Goal: Task Accomplishment & Management: Use online tool/utility

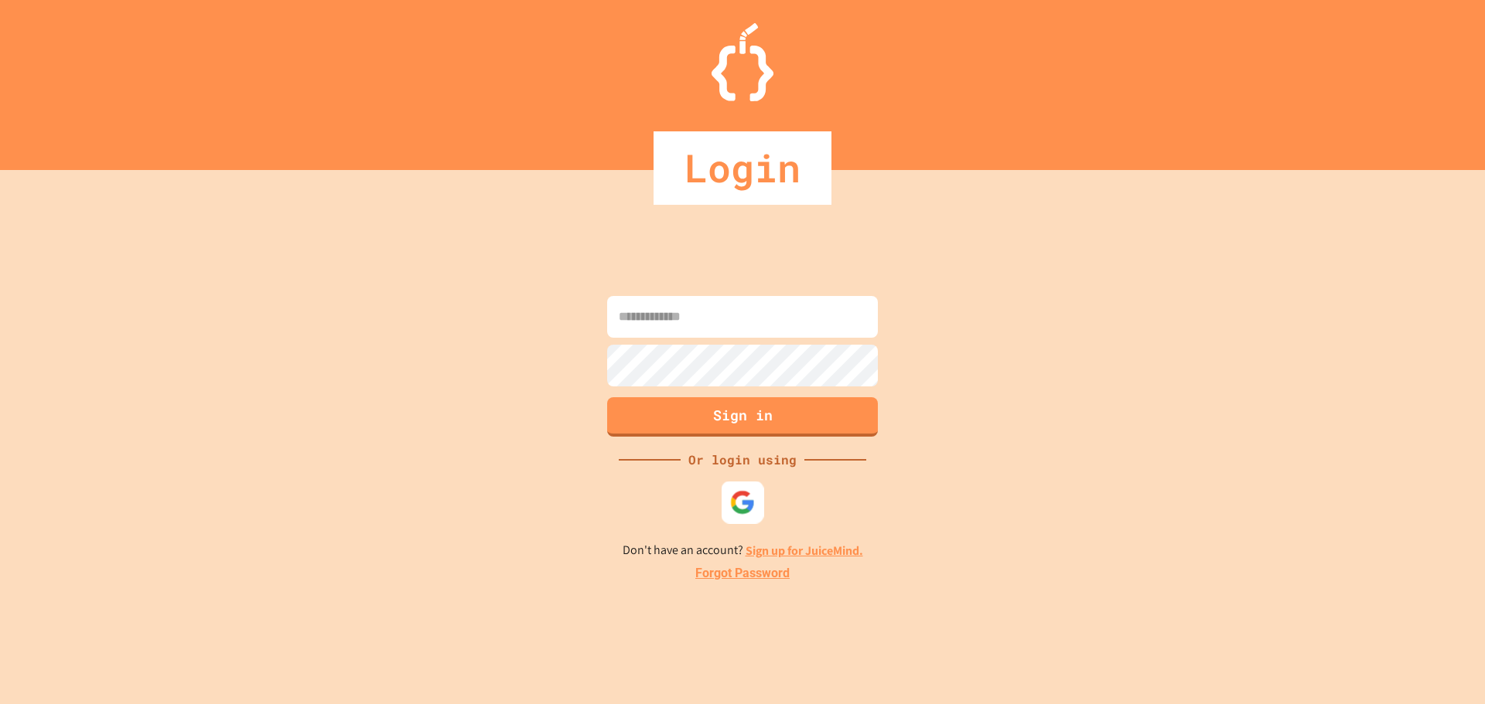
click at [754, 499] on img at bounding box center [743, 502] width 26 height 26
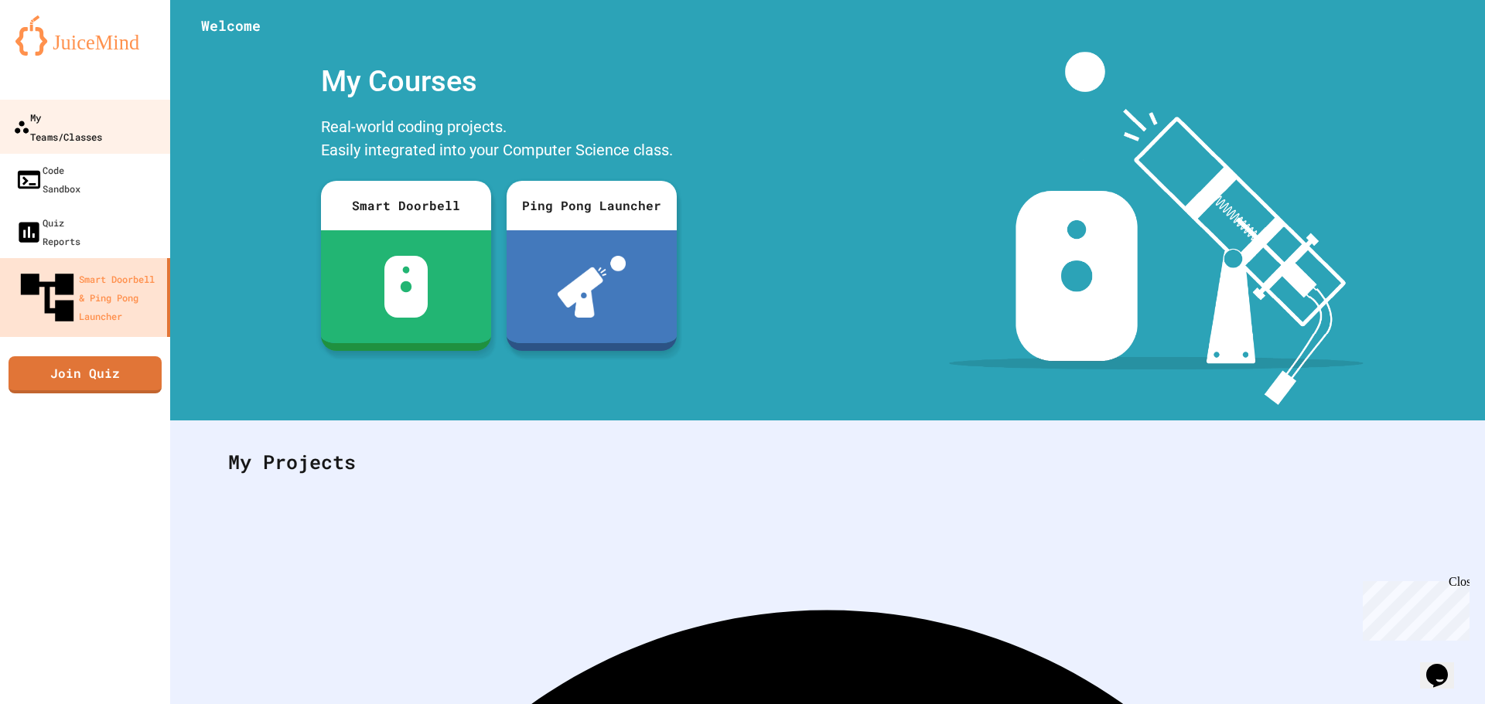
click at [69, 124] on div "My Teams/Classes" at bounding box center [57, 126] width 89 height 38
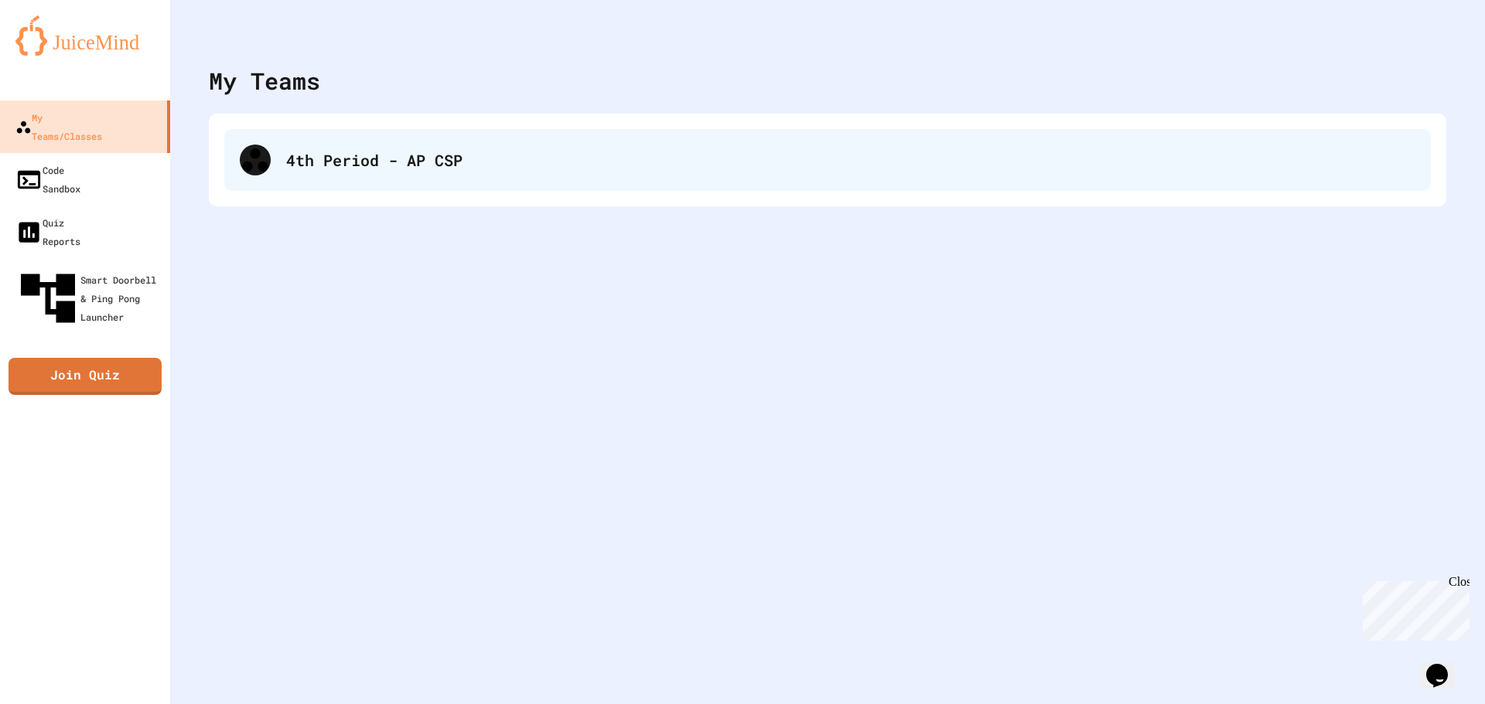
click at [410, 175] on div "4th Period - AP CSP" at bounding box center [827, 160] width 1206 height 62
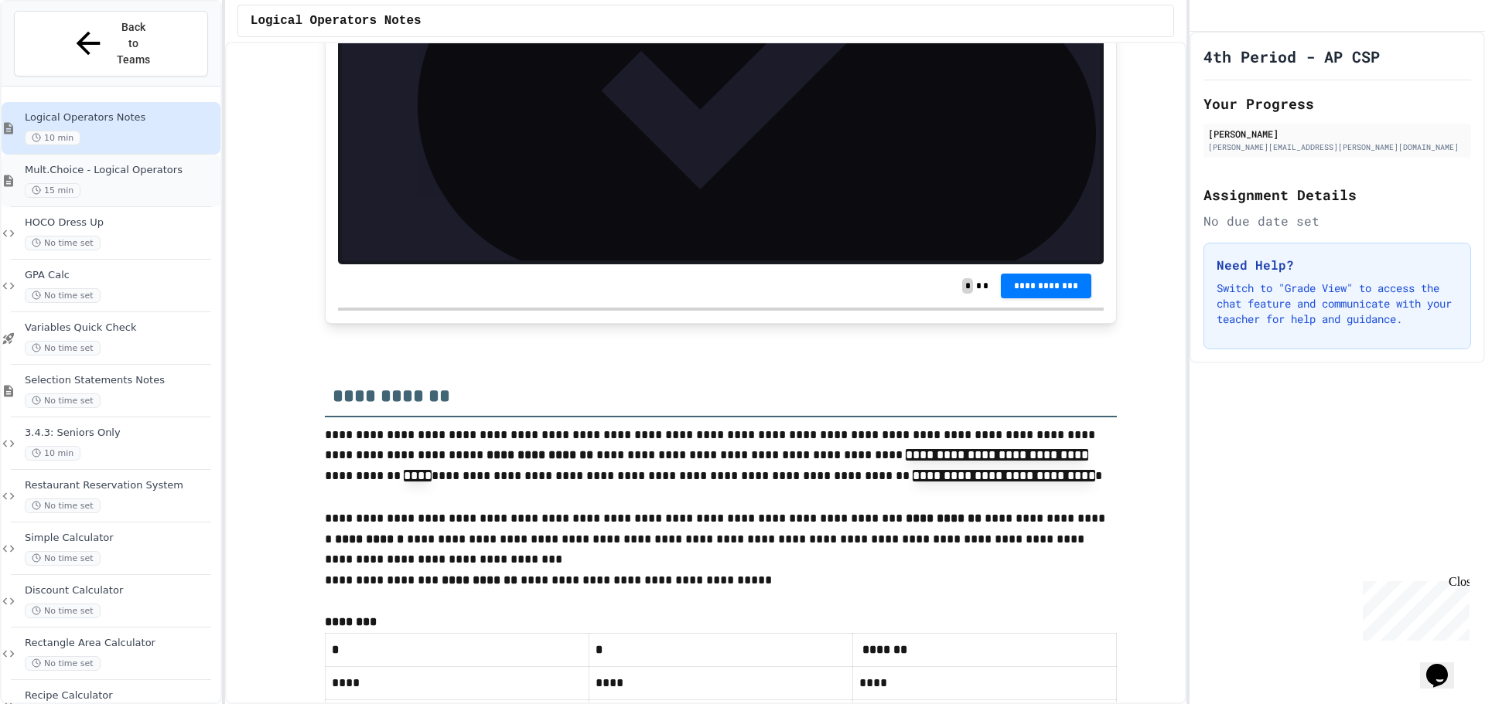
click at [163, 164] on span "Mult.Choice - Logical Operators" at bounding box center [121, 170] width 193 height 13
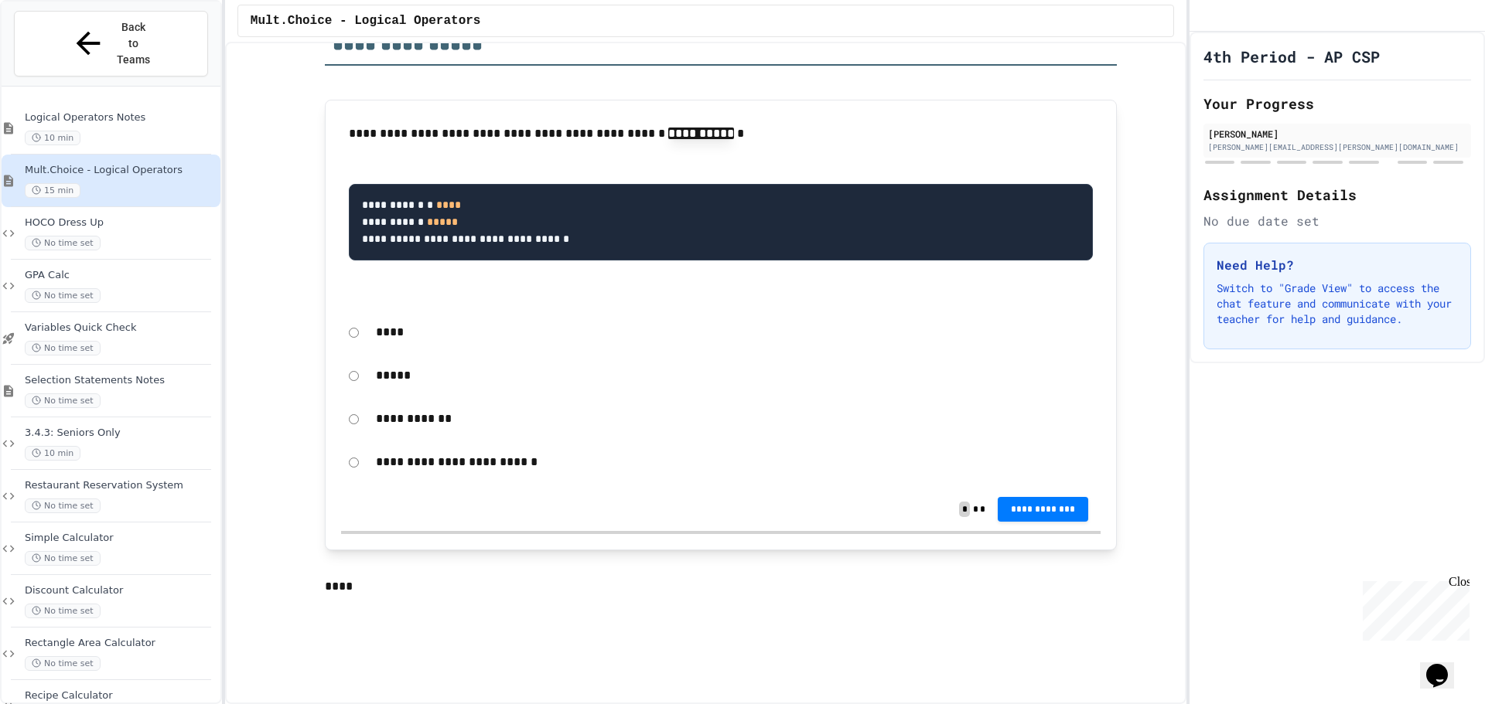
scroll to position [309, 0]
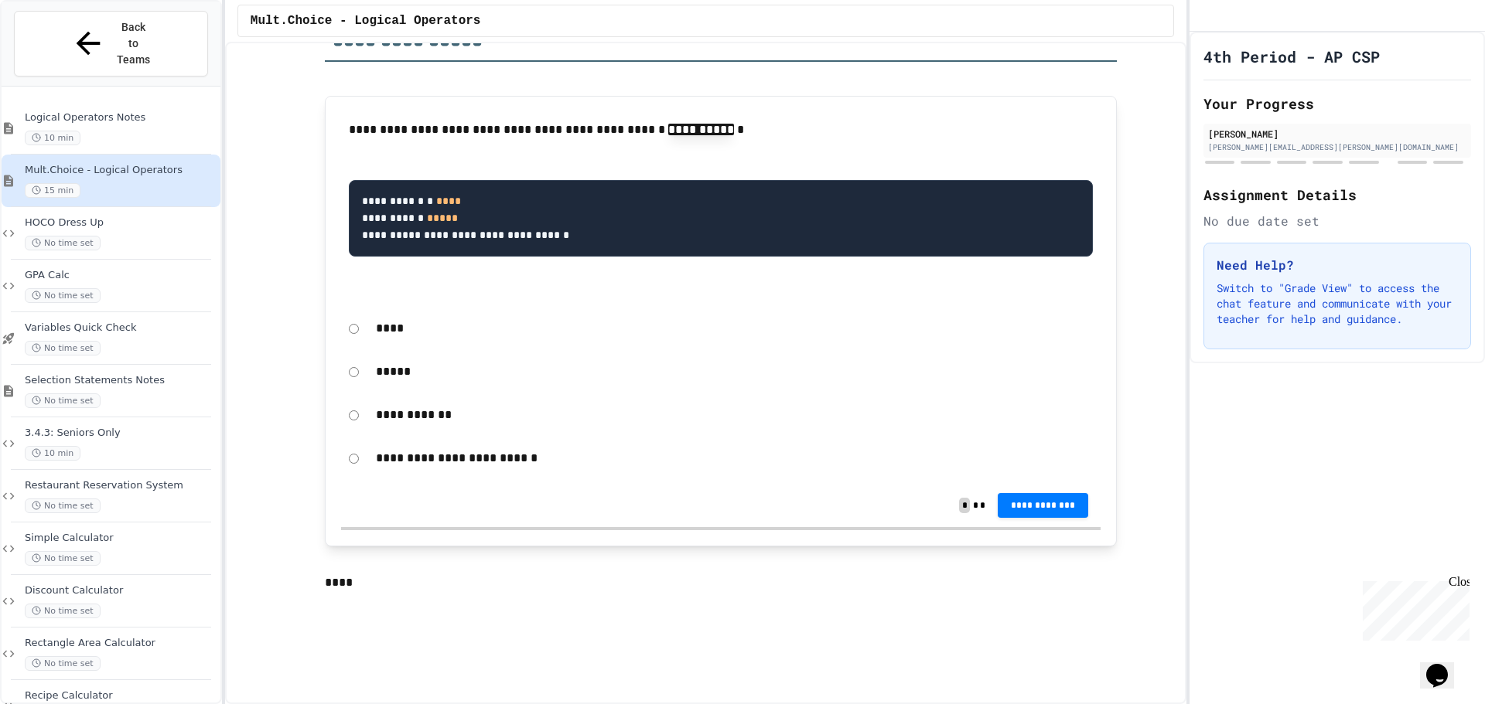
drag, startPoint x: 383, startPoint y: 332, endPoint x: 397, endPoint y: 343, distance: 18.2
click at [383, 332] on p "****" at bounding box center [734, 329] width 717 height 20
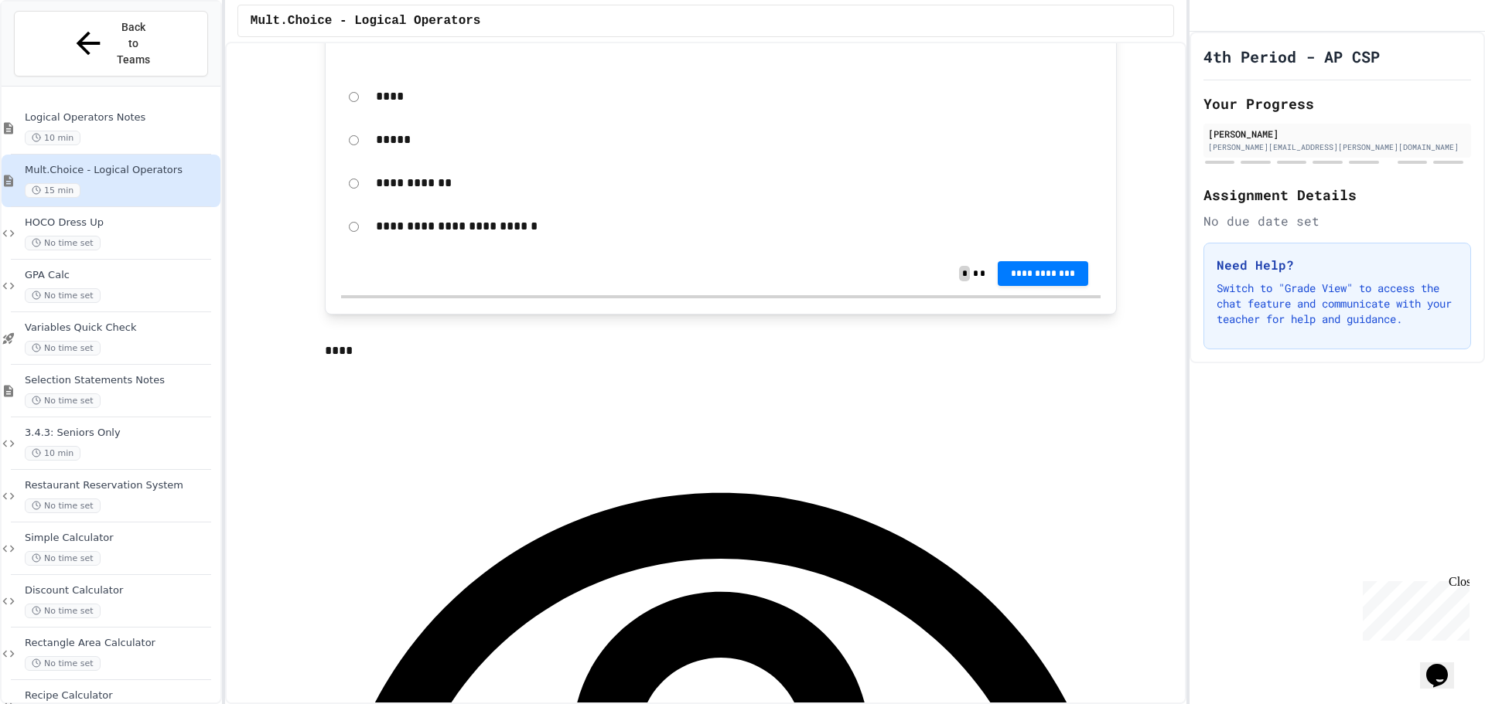
scroll to position [464, 0]
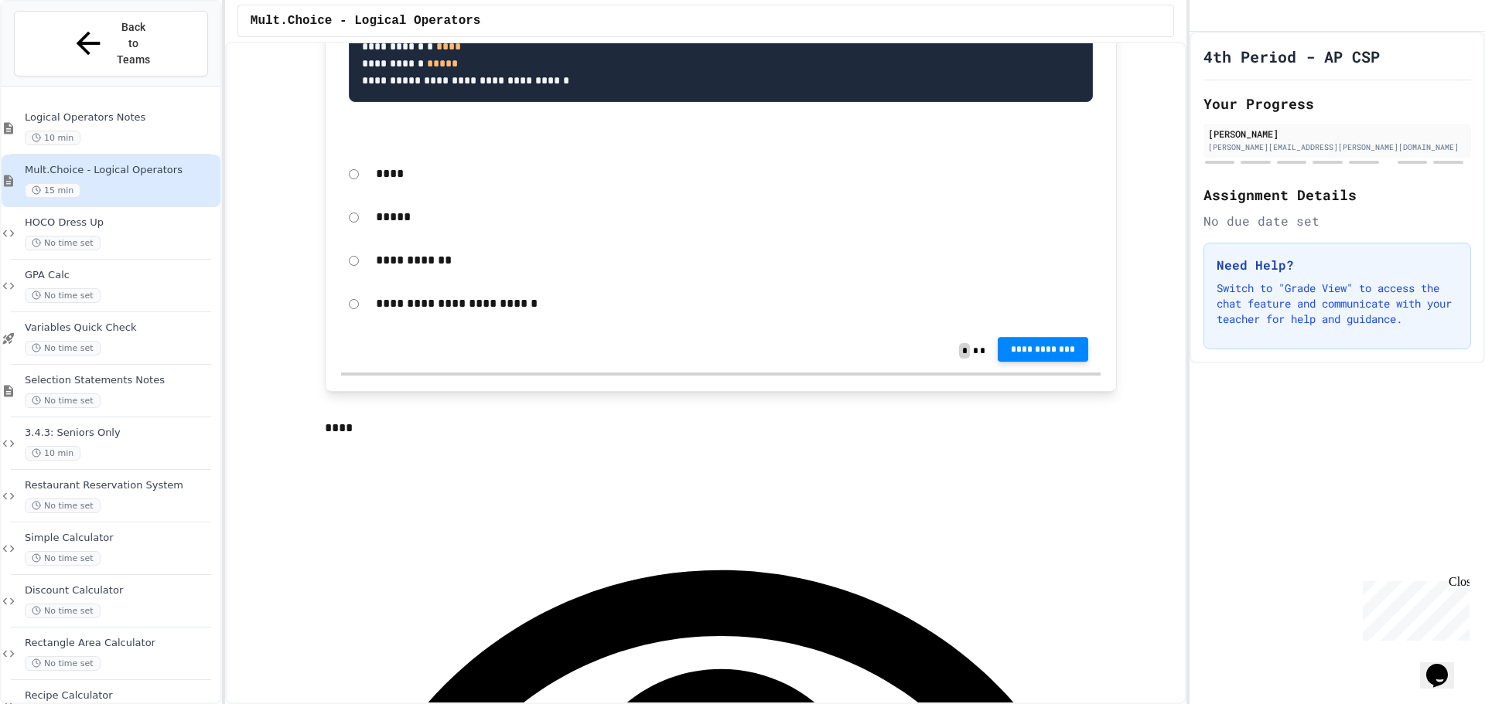
click at [1027, 356] on span "**********" at bounding box center [1043, 349] width 66 height 12
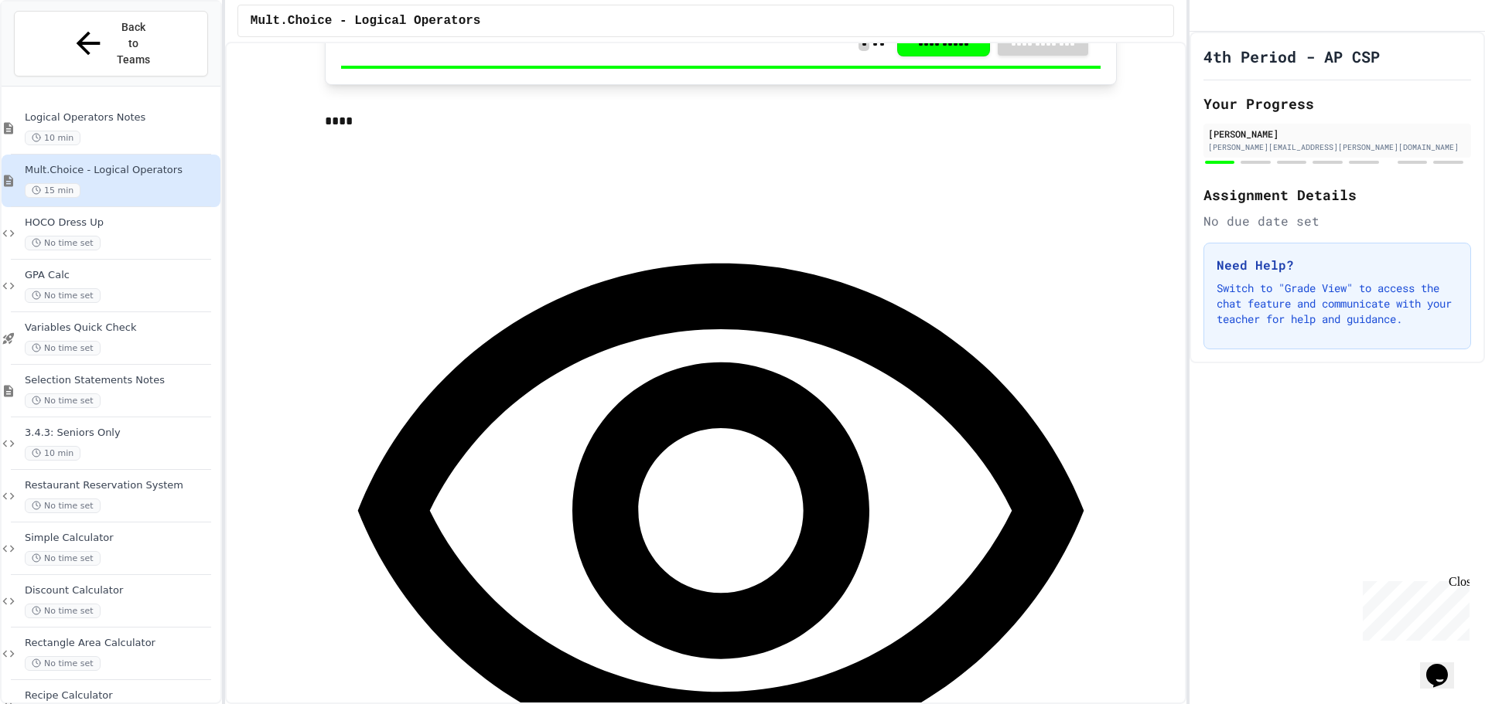
scroll to position [773, 0]
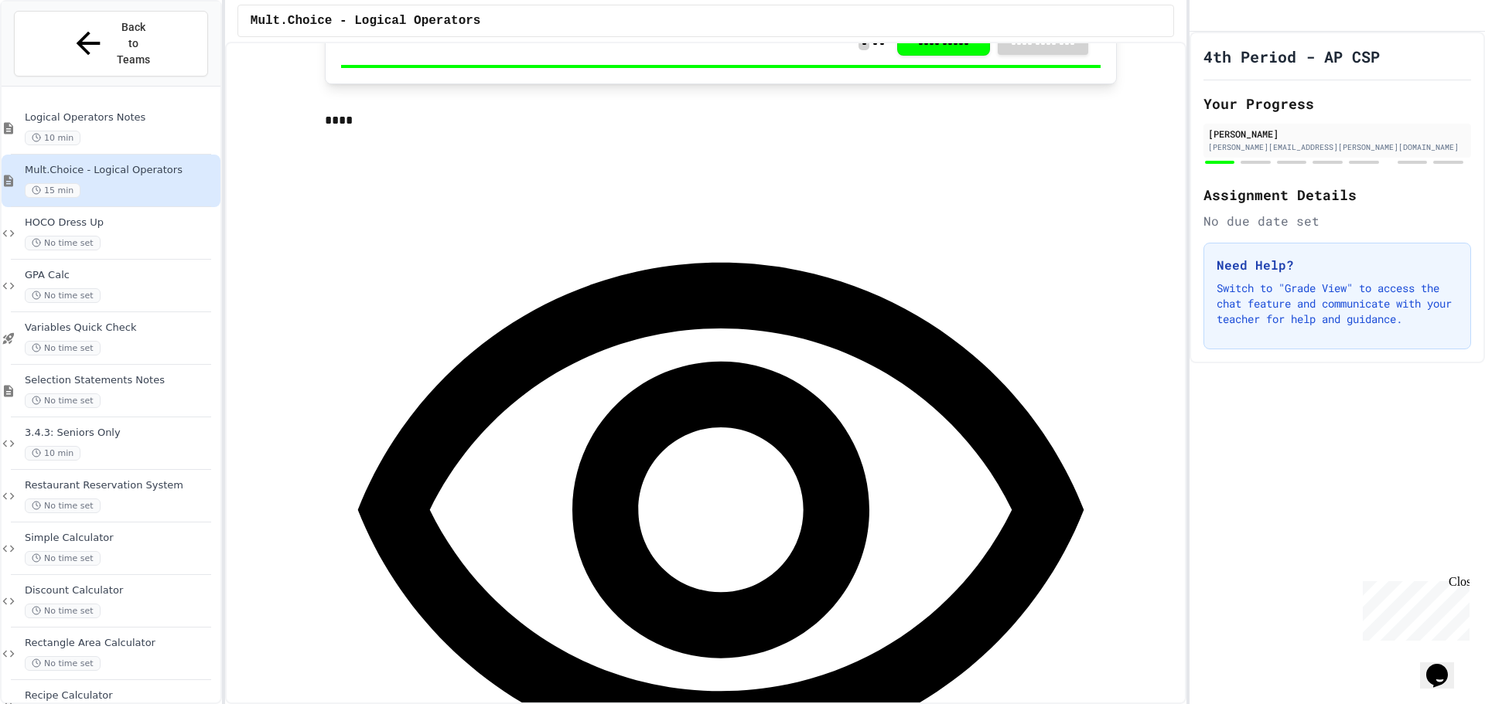
drag, startPoint x: 1130, startPoint y: 172, endPoint x: 1089, endPoint y: 172, distance: 41.0
click at [1082, 171] on div "**********" at bounding box center [721, 546] width 792 height 830
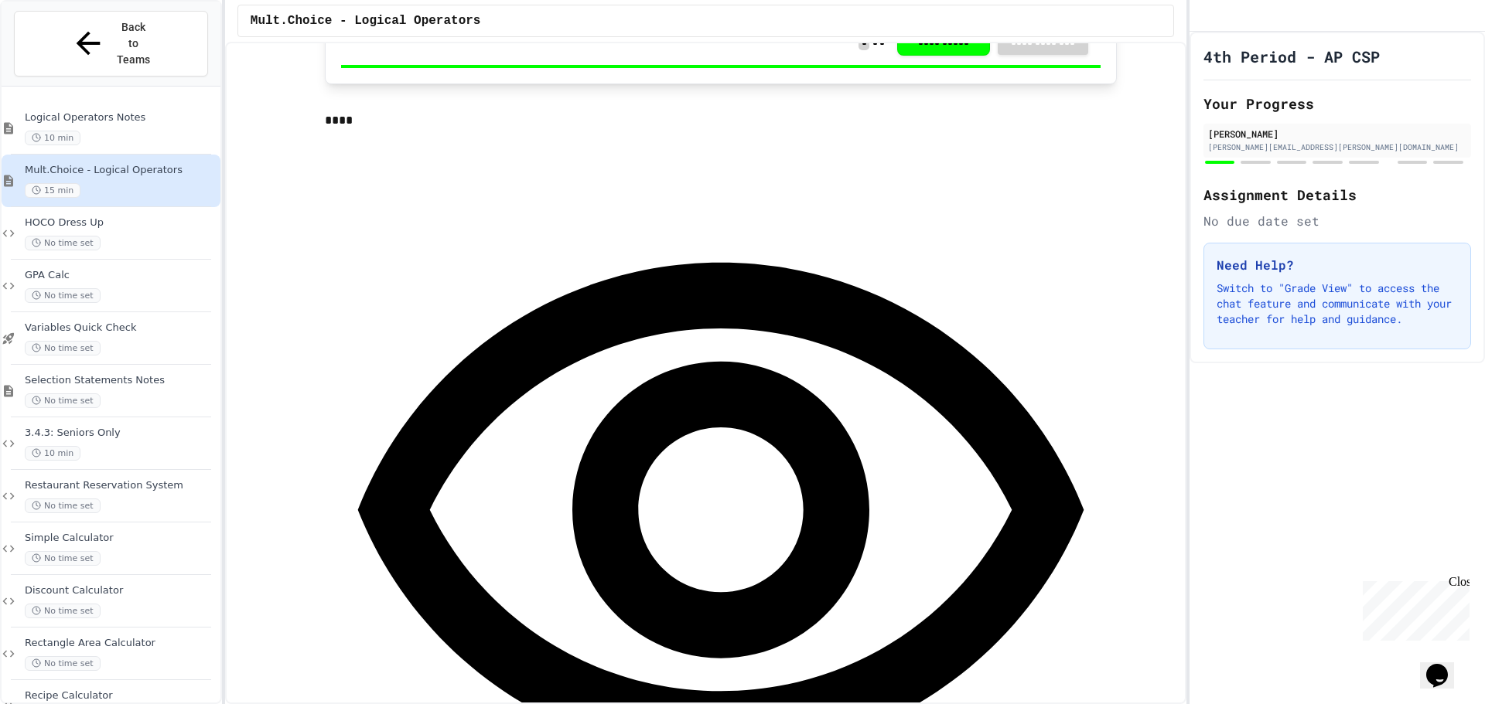
drag, startPoint x: 376, startPoint y: 339, endPoint x: 359, endPoint y: 335, distance: 17.4
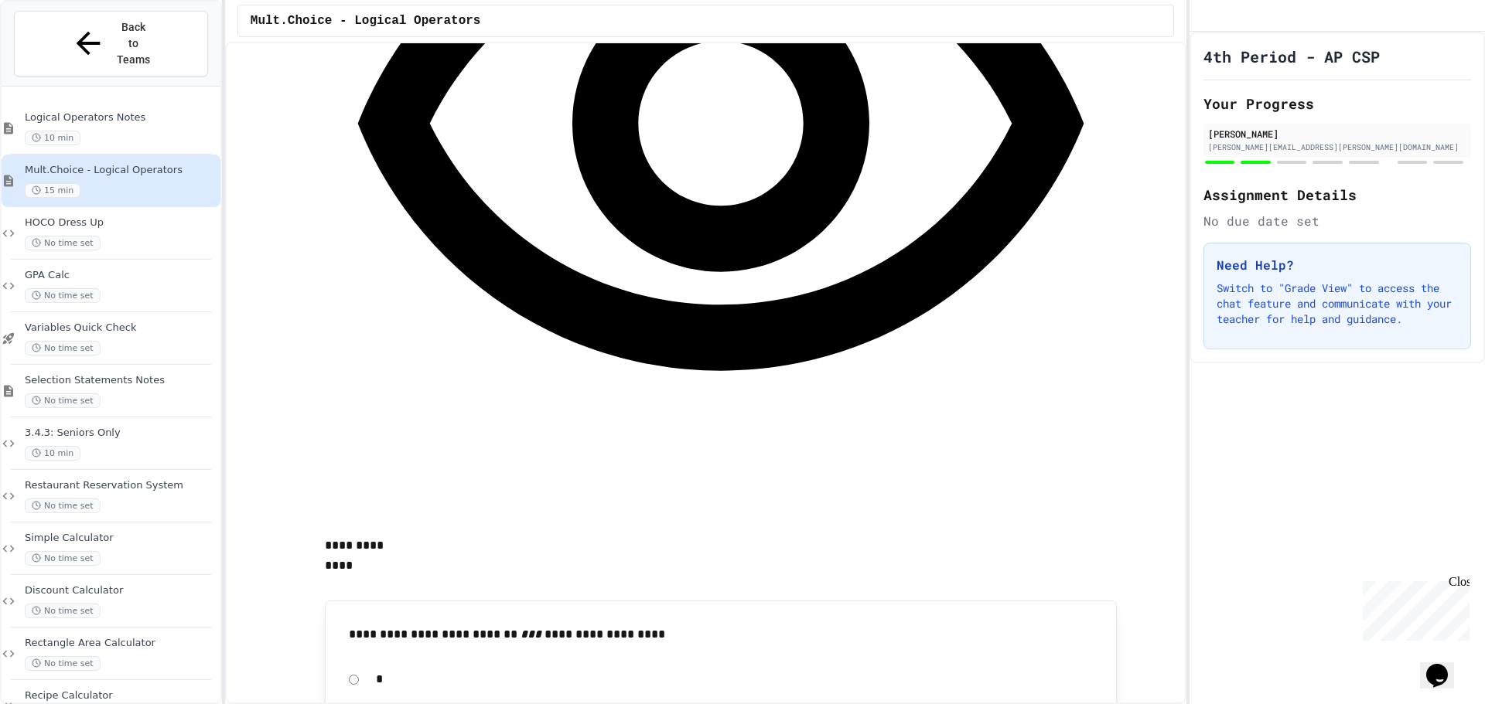
scroll to position [1237, 0]
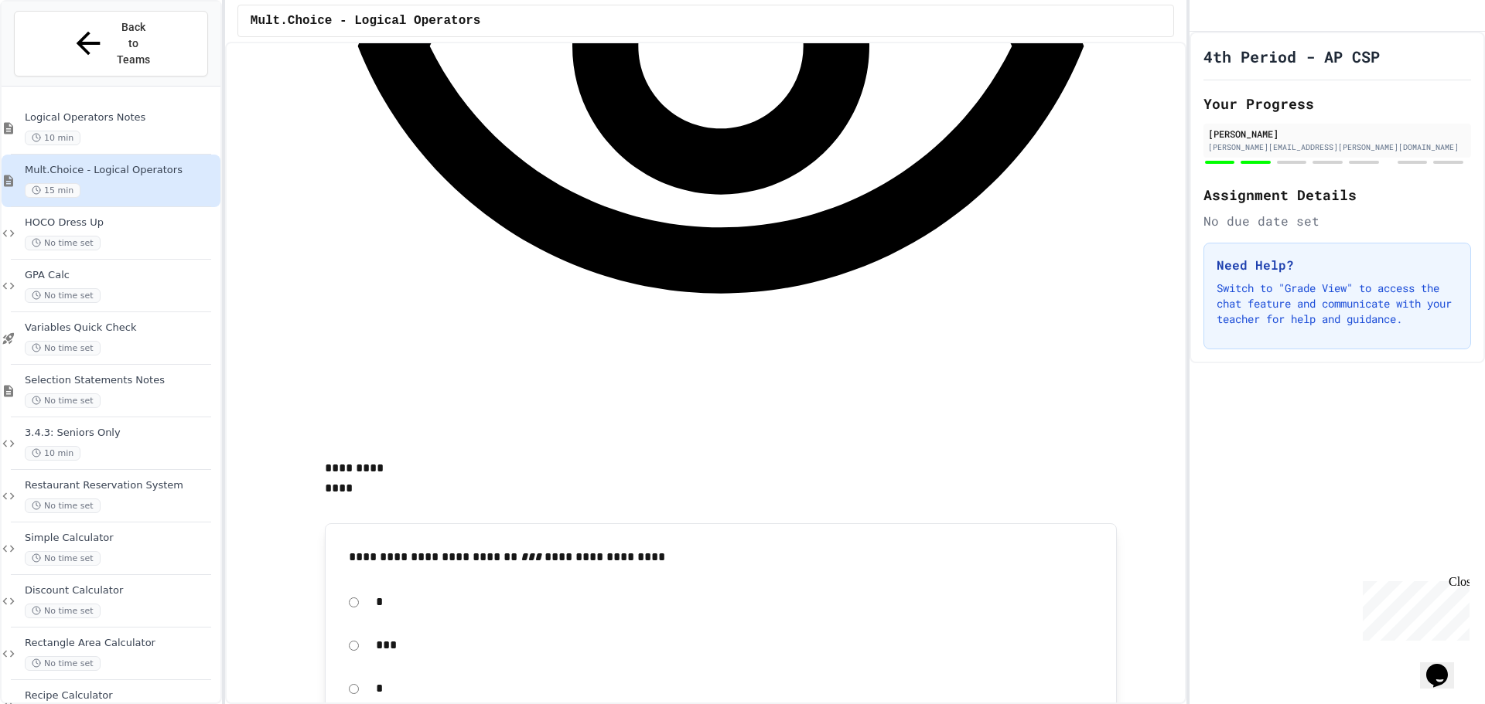
drag, startPoint x: 1024, startPoint y: 488, endPoint x: 1021, endPoint y: 496, distance: 8.6
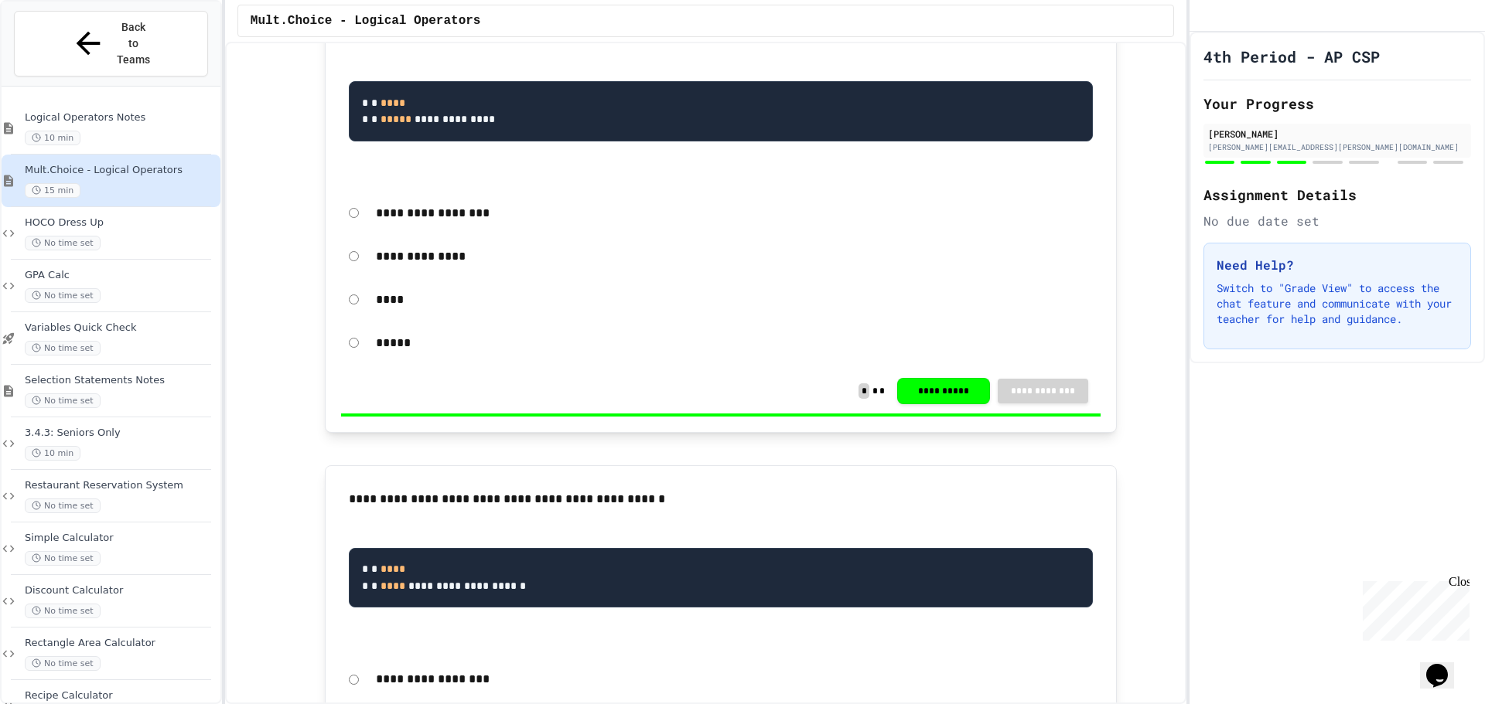
scroll to position [2088, 0]
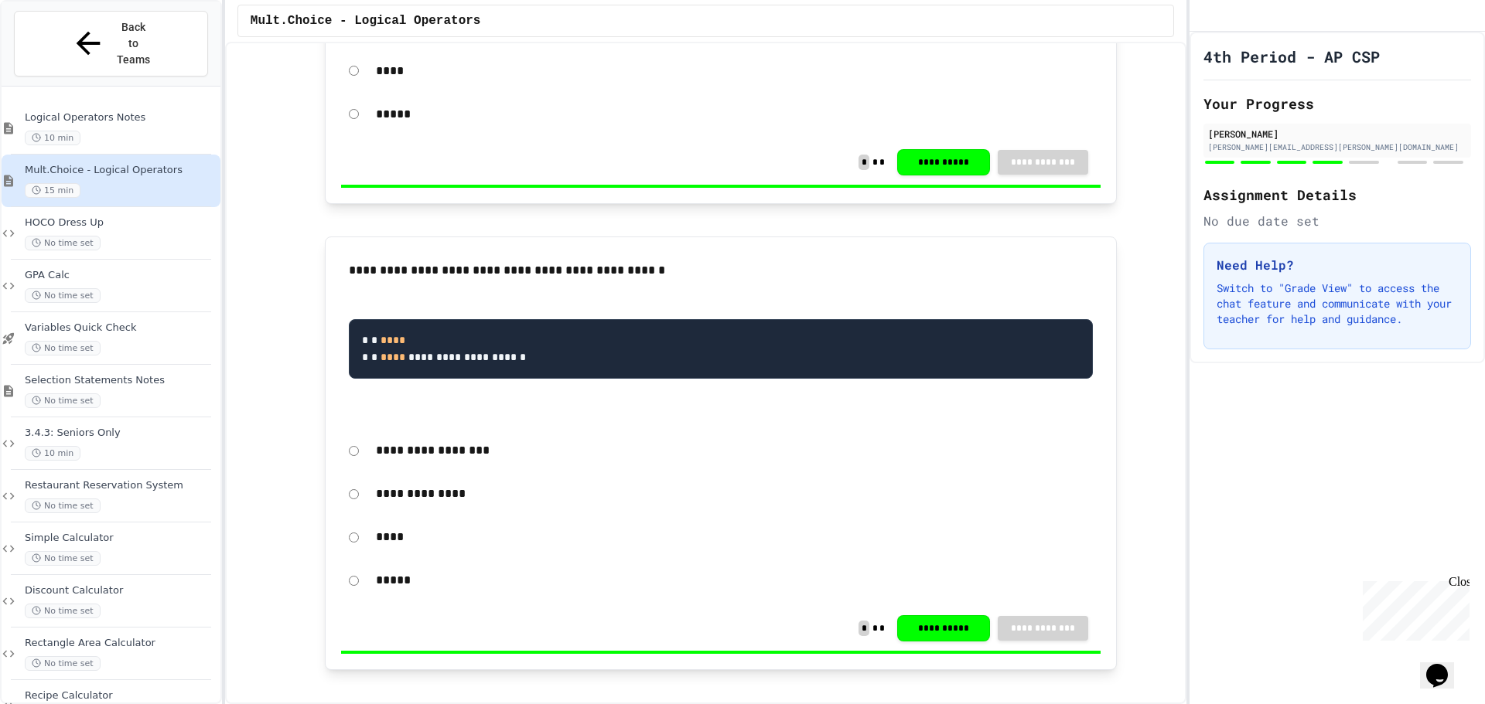
scroll to position [2320, 0]
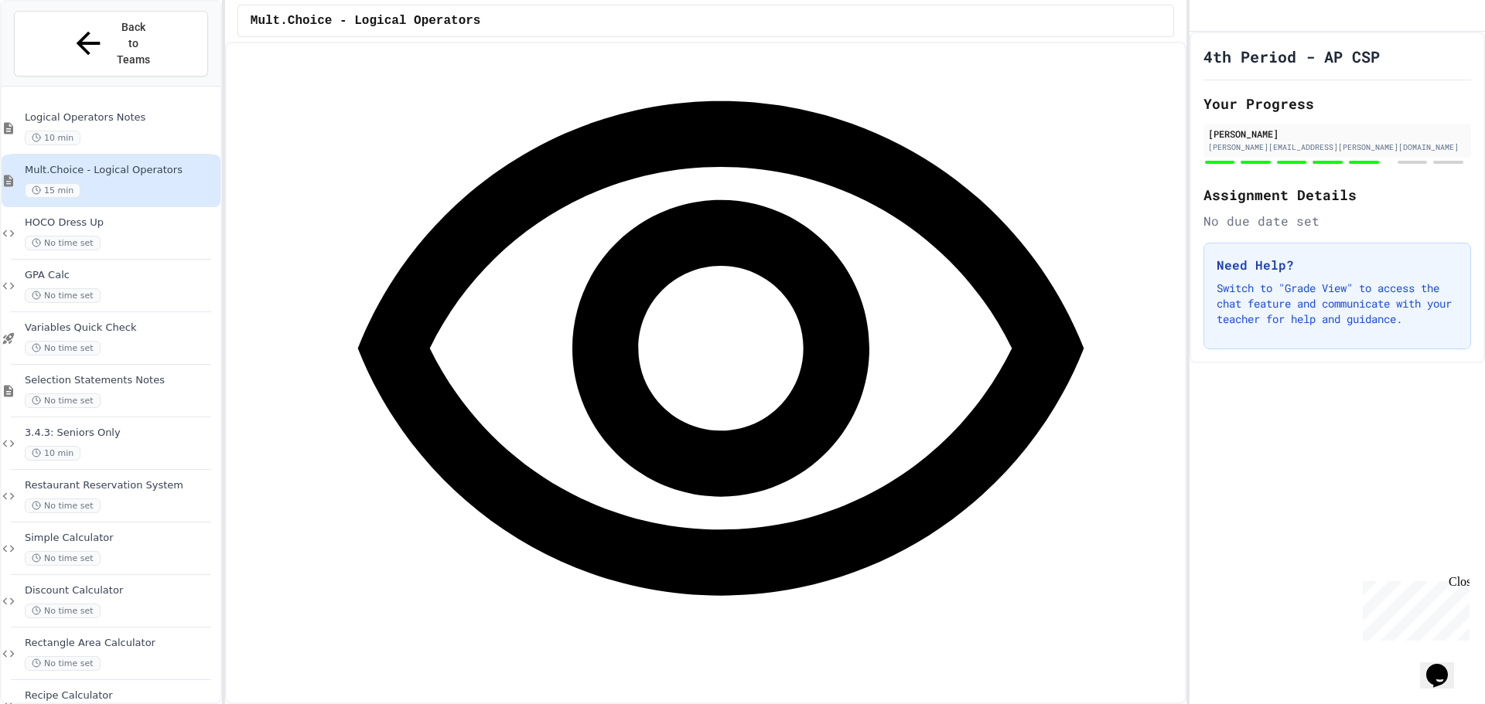
scroll to position [4562, 0]
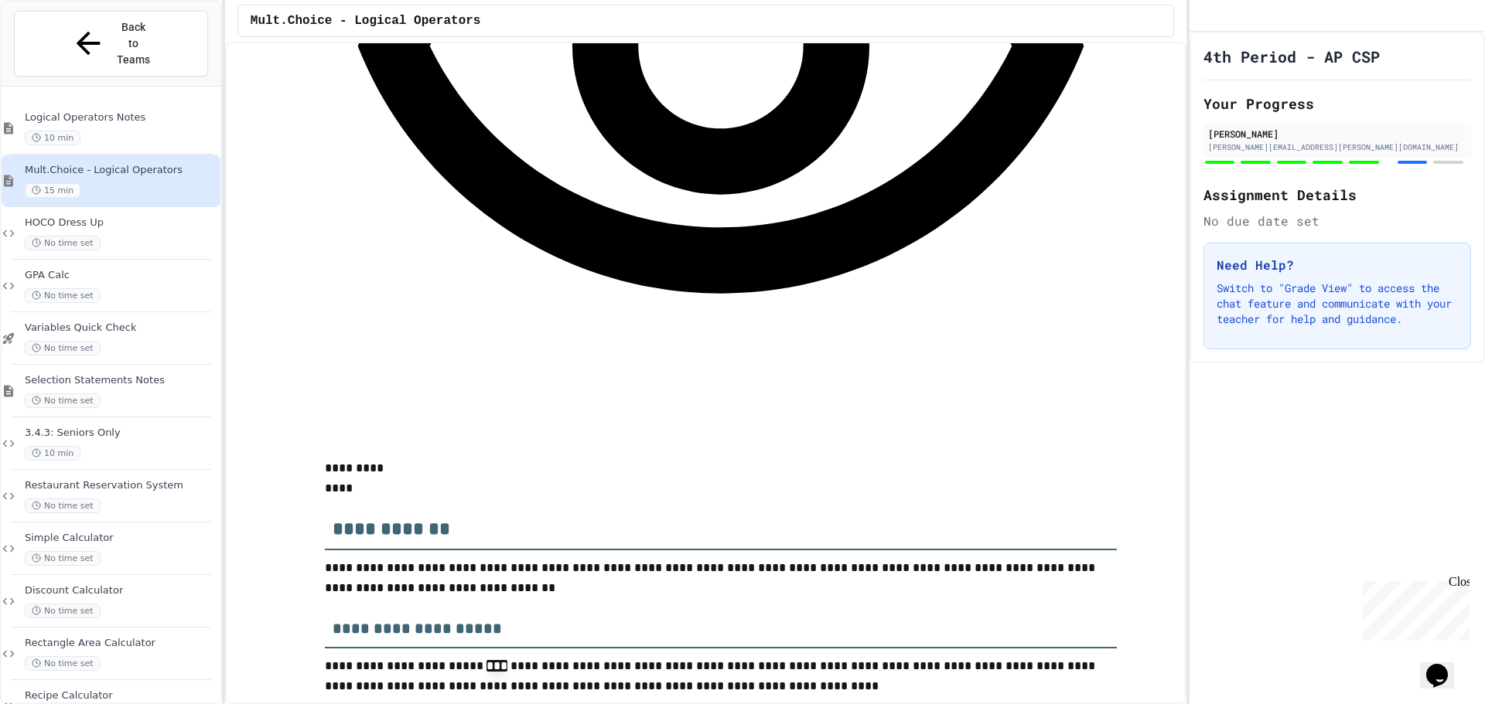
scroll to position [4871, 0]
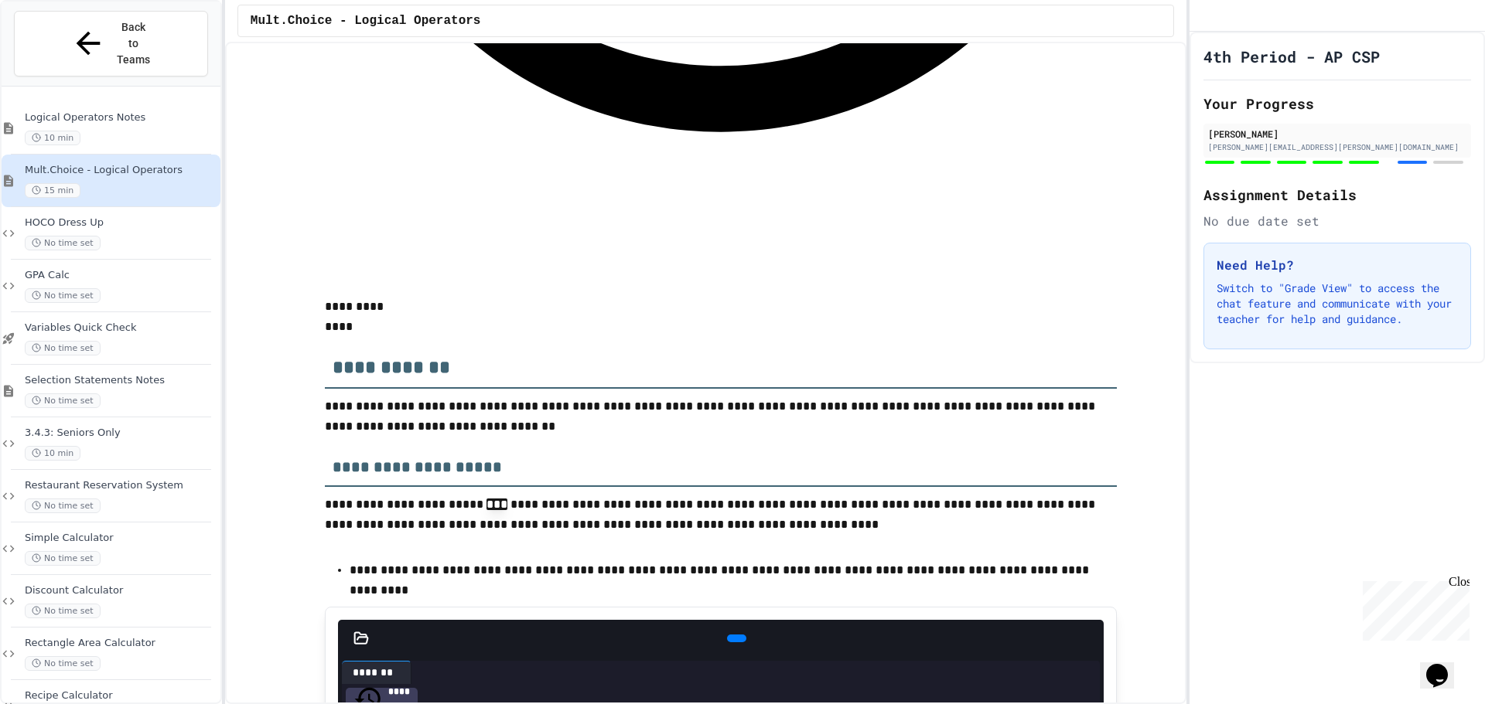
drag, startPoint x: 1046, startPoint y: 295, endPoint x: 1041, endPoint y: 302, distance: 8.8
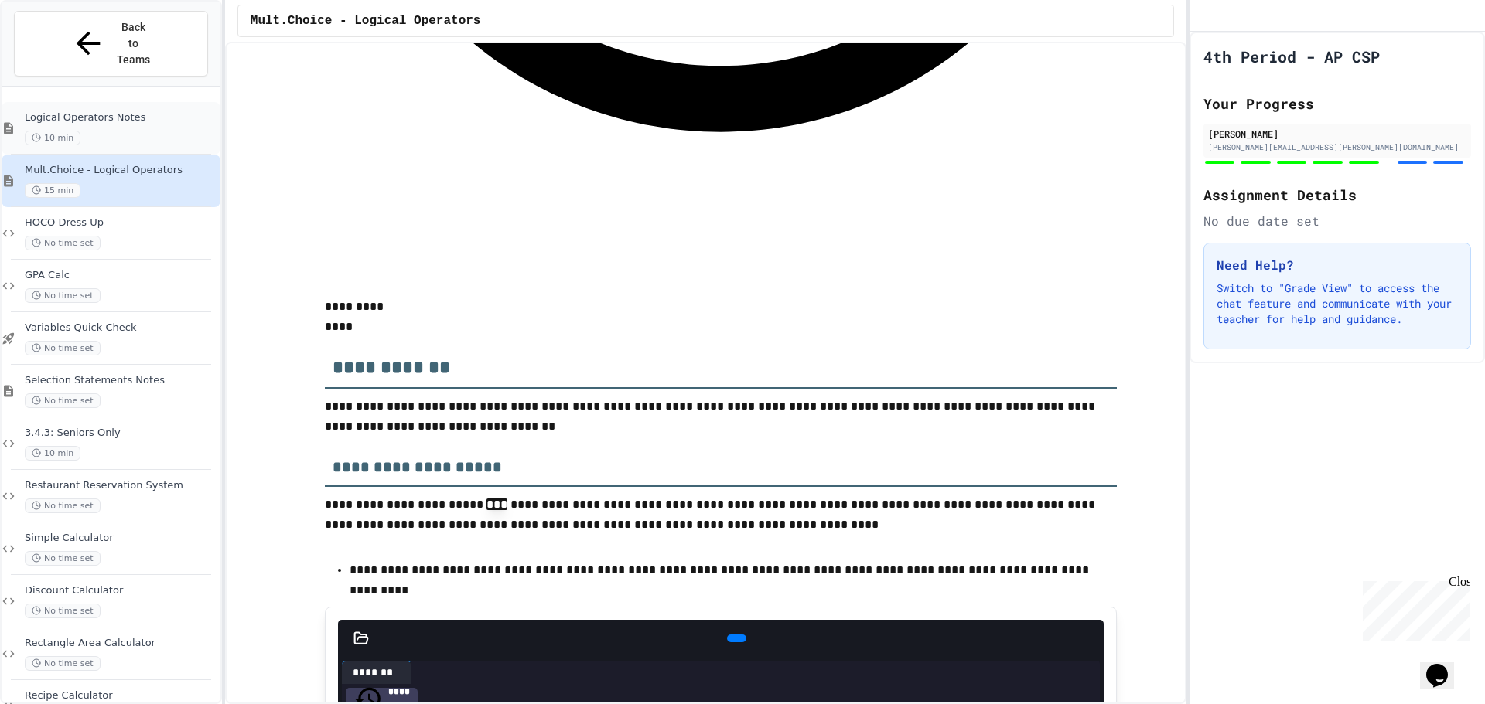
click at [99, 111] on div "Logical Operators Notes 10 min" at bounding box center [121, 128] width 193 height 34
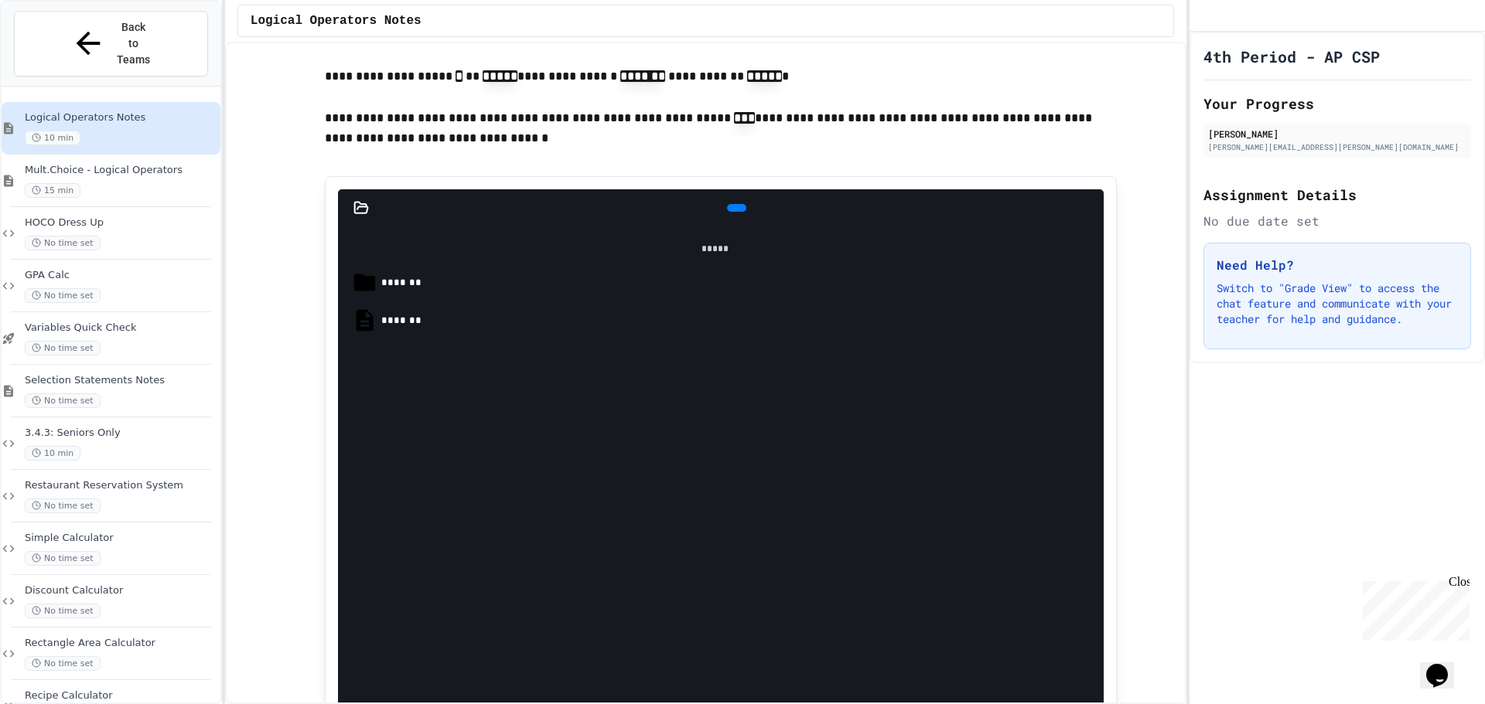
scroll to position [1624, 0]
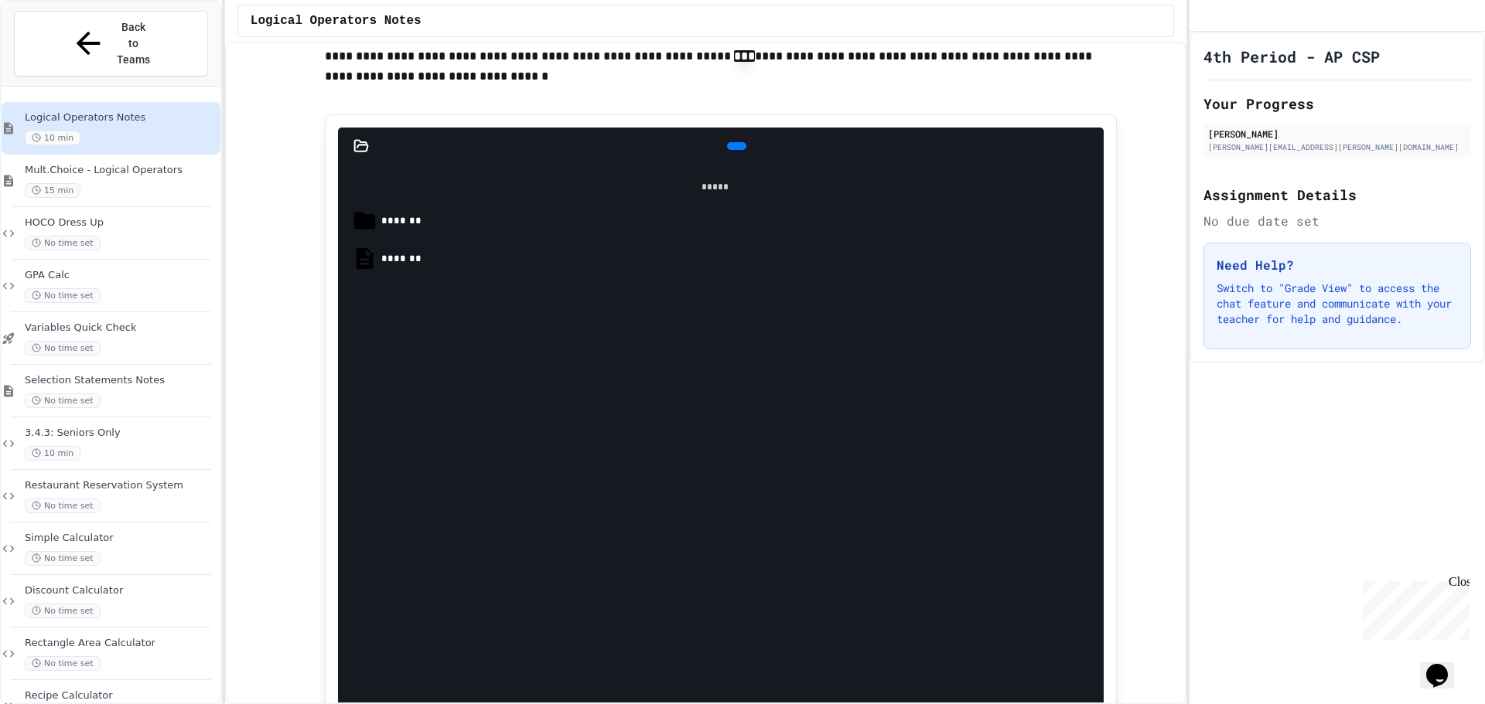
click at [735, 146] on icon at bounding box center [735, 146] width 0 height 0
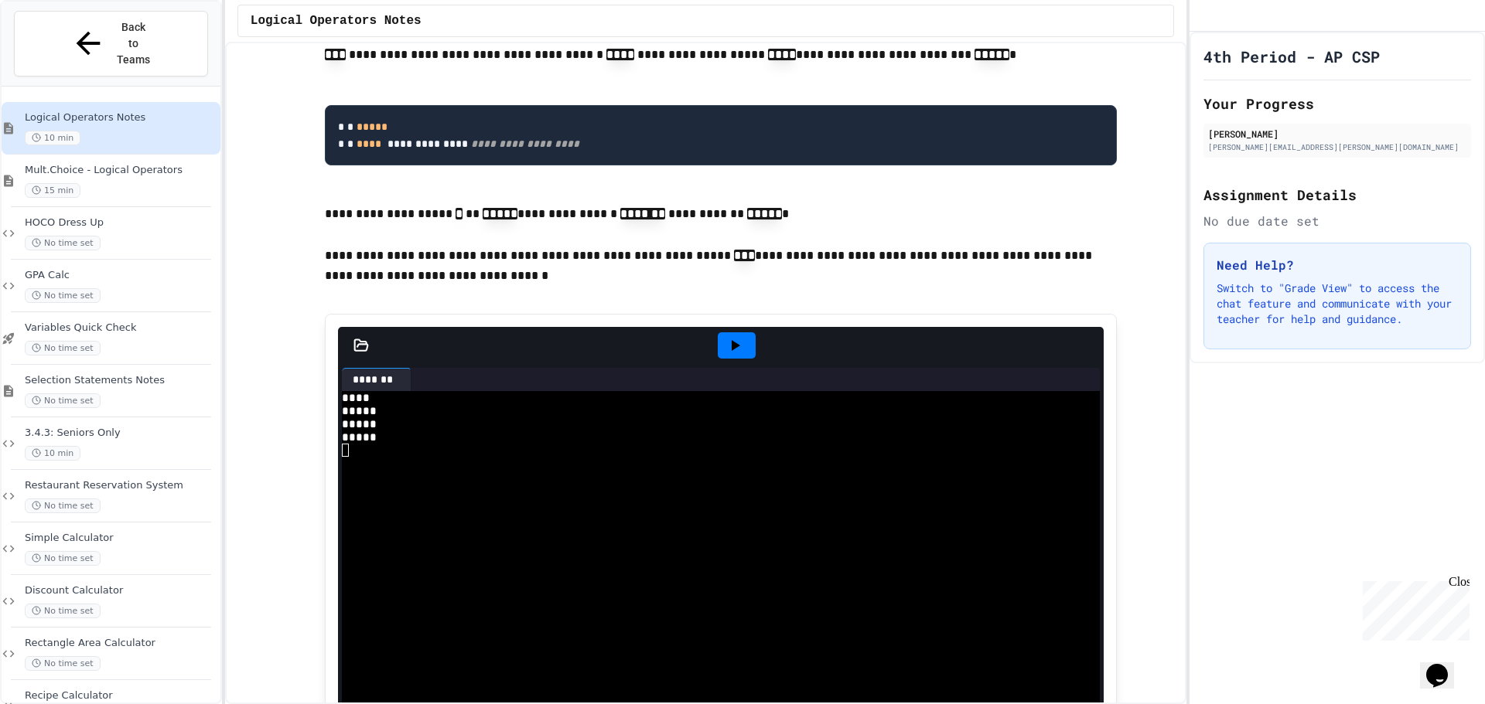
scroll to position [1392, 0]
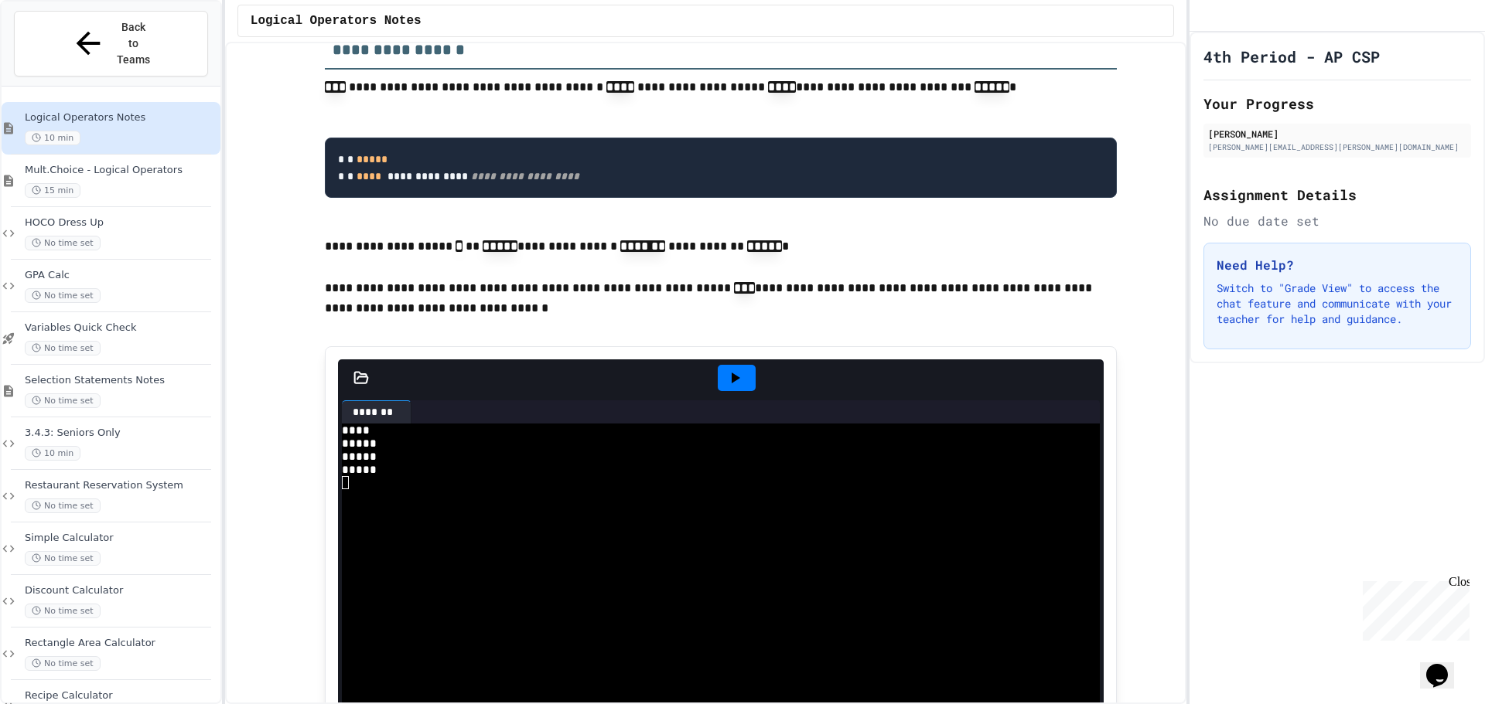
drag, startPoint x: 474, startPoint y: 297, endPoint x: 315, endPoint y: 328, distance: 162.3
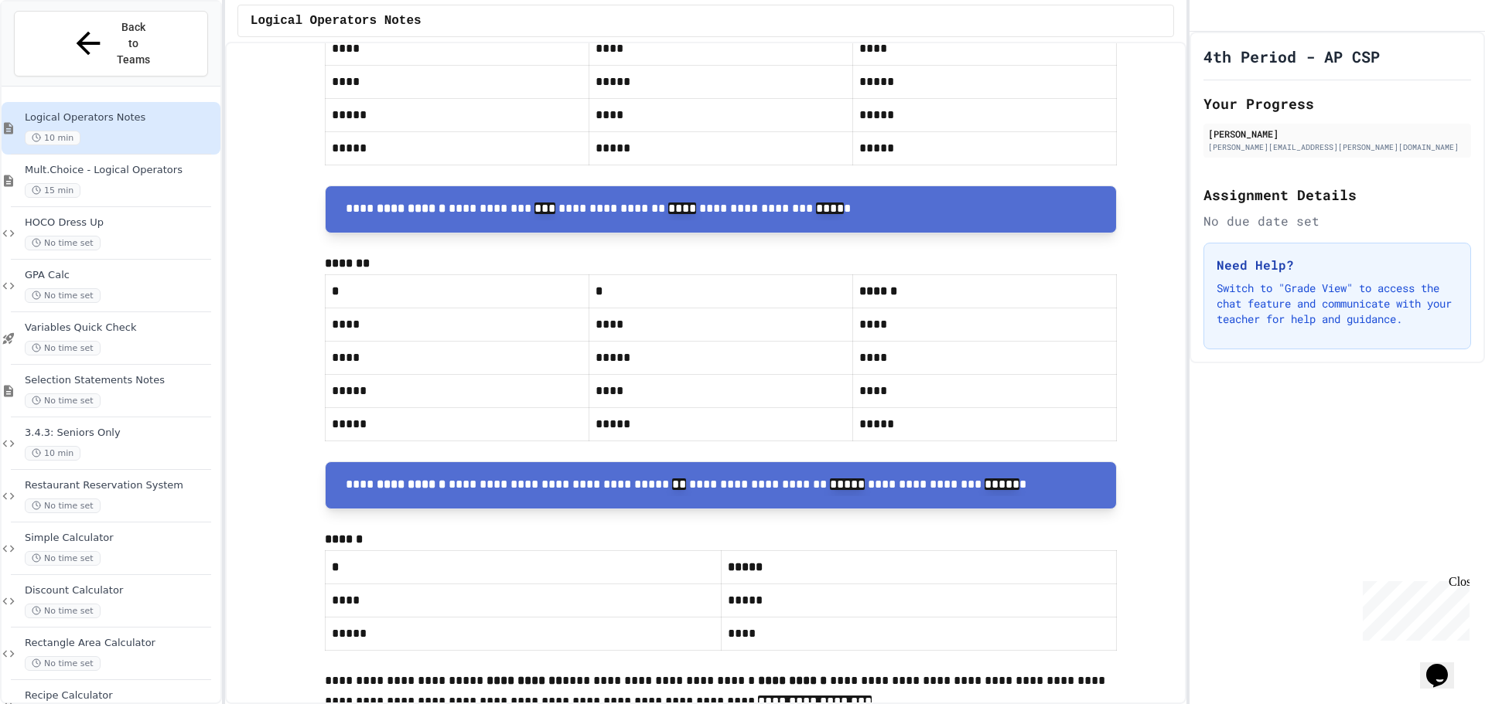
scroll to position [4716, 0]
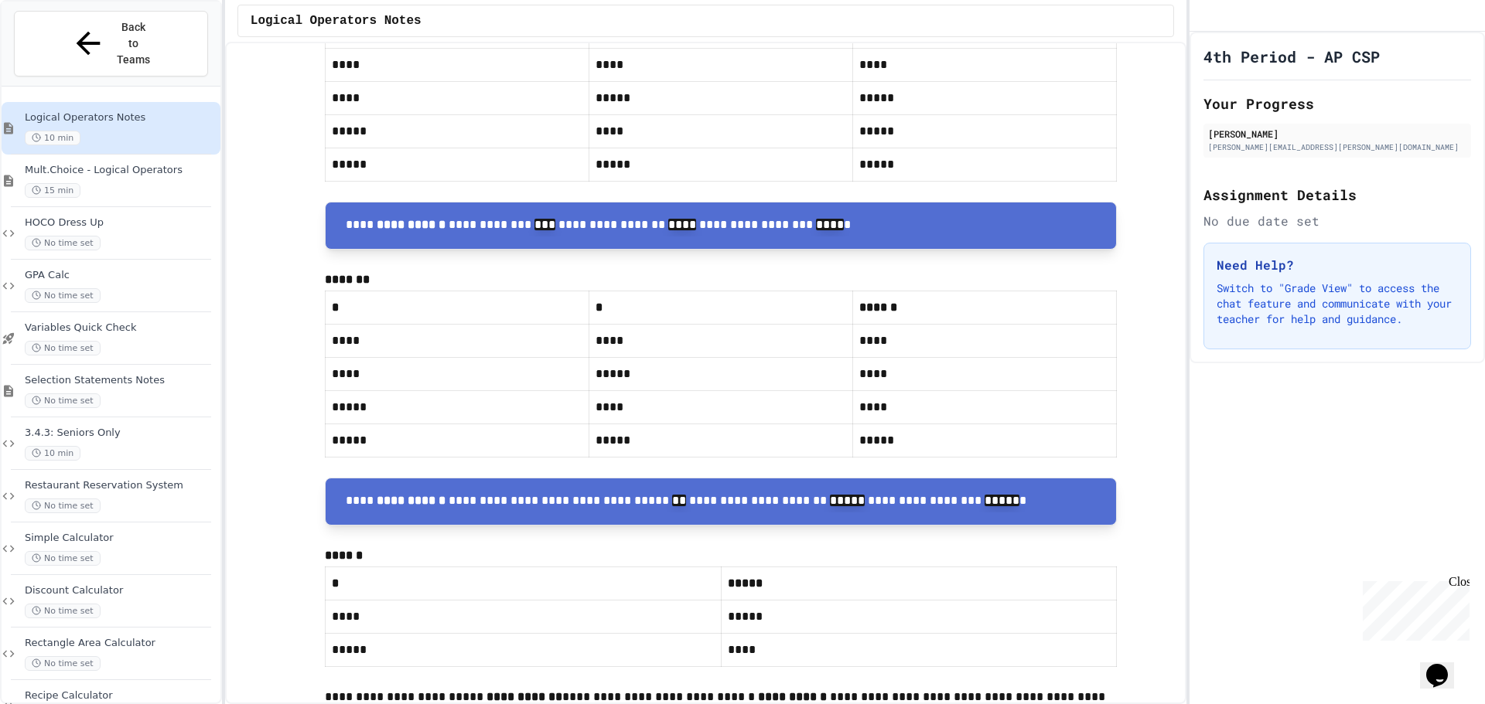
drag, startPoint x: 864, startPoint y: 210, endPoint x: 895, endPoint y: 41, distance: 171.2
click at [895, 41] on div "Logical Operators Notes" at bounding box center [705, 21] width 961 height 42
